Goal: Information Seeking & Learning: Learn about a topic

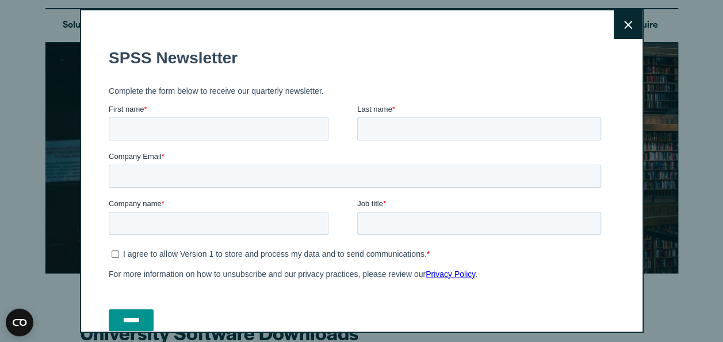
scroll to position [12, 0]
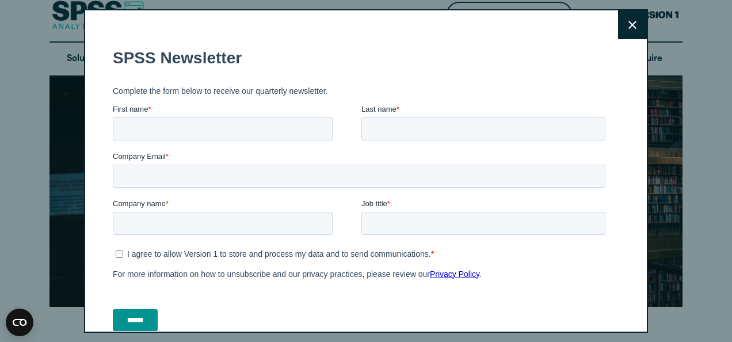
click at [628, 25] on icon at bounding box center [632, 25] width 8 height 9
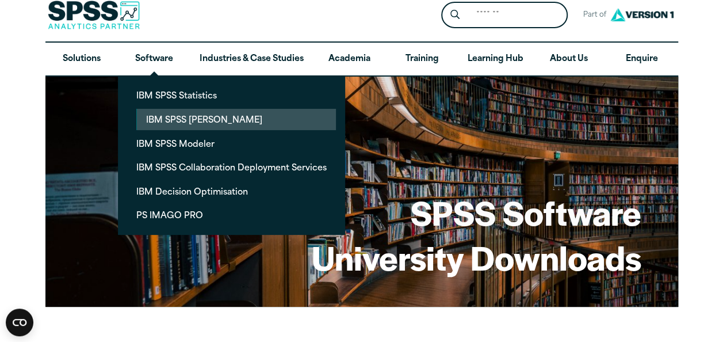
click at [176, 120] on link "IBM SPSS [PERSON_NAME]" at bounding box center [236, 119] width 199 height 21
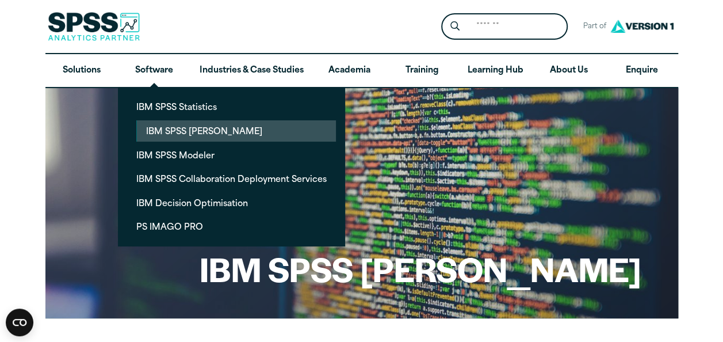
click at [163, 132] on link "IBM SPSS [PERSON_NAME]" at bounding box center [236, 130] width 199 height 21
click at [180, 130] on link "IBM SPSS [PERSON_NAME]" at bounding box center [236, 130] width 199 height 21
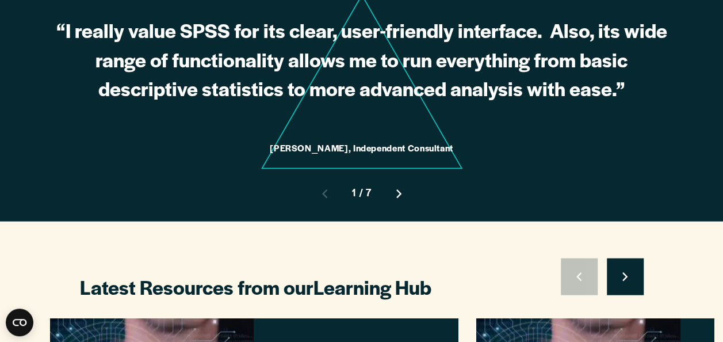
scroll to position [1103, 0]
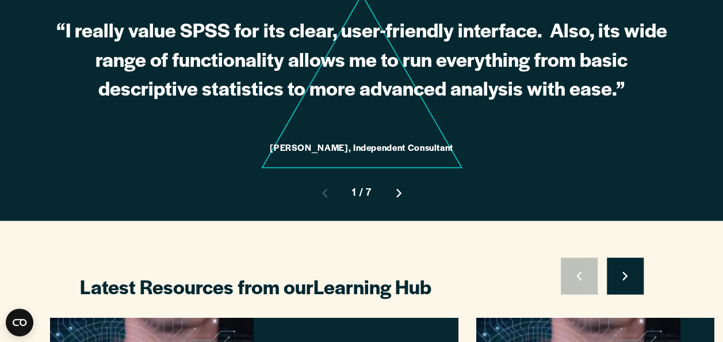
click at [397, 189] on icon "Right pointing chevron" at bounding box center [399, 193] width 5 height 9
